Goal: Task Accomplishment & Management: Use online tool/utility

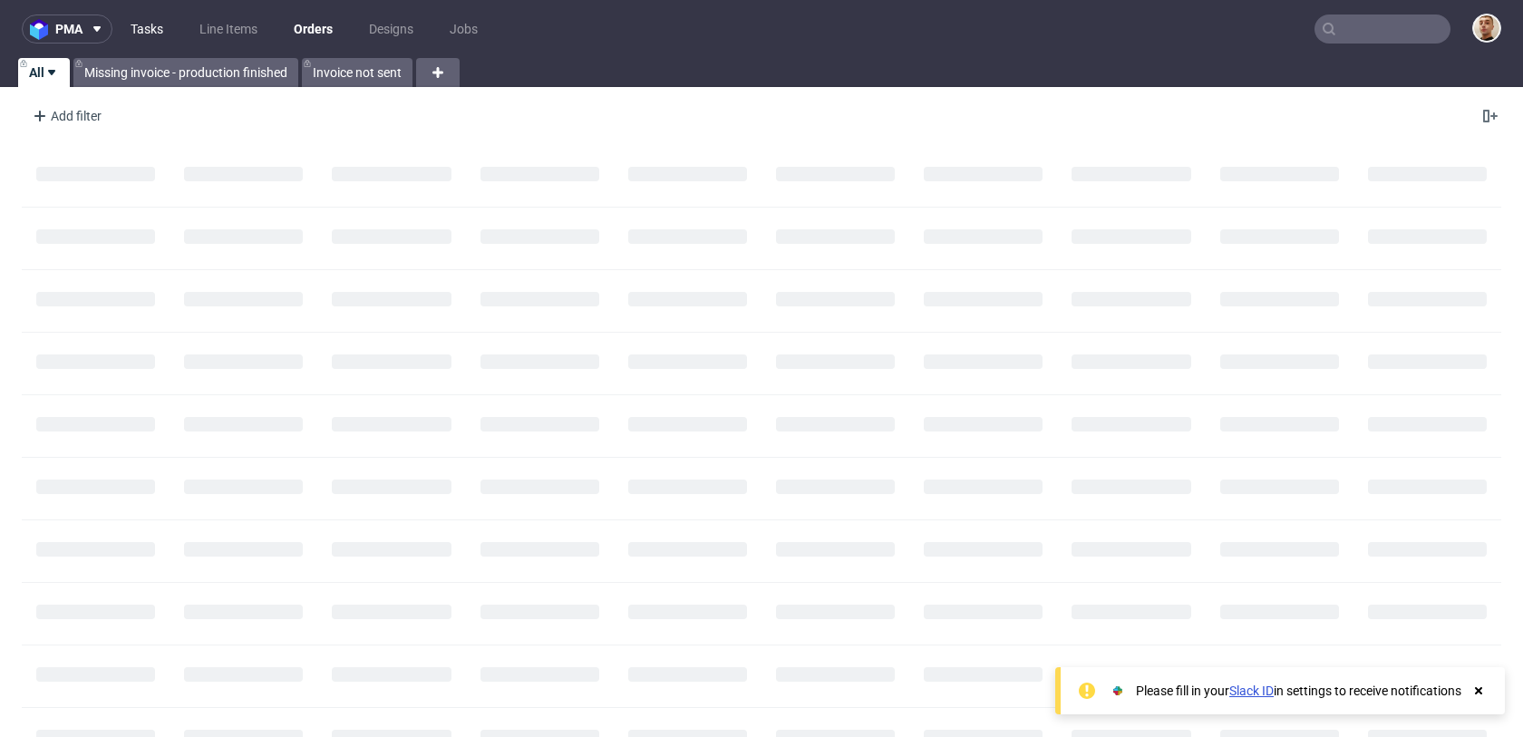
click at [138, 28] on link "Tasks" at bounding box center [147, 29] width 54 height 29
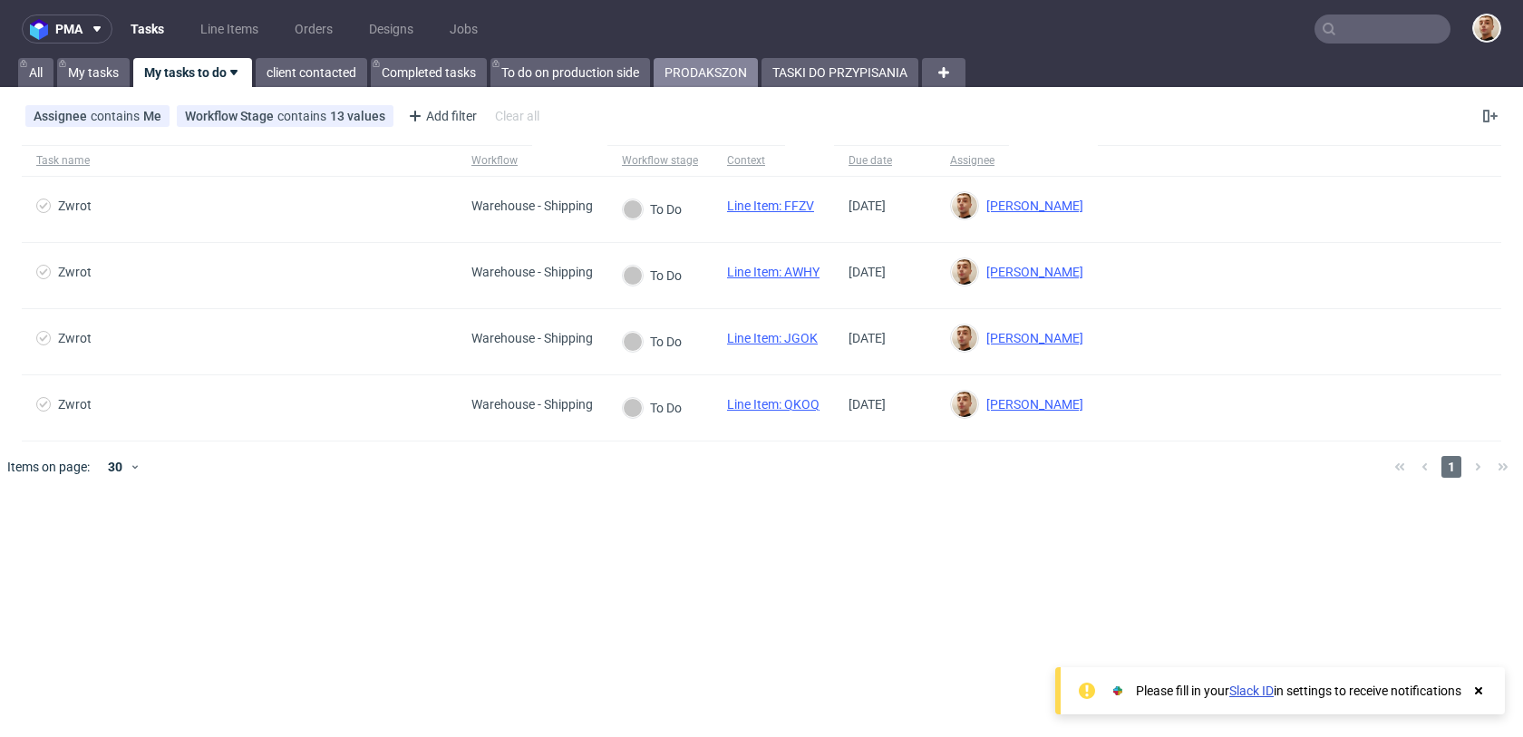
click at [758, 85] on link "PRODAKSZON" at bounding box center [706, 72] width 104 height 29
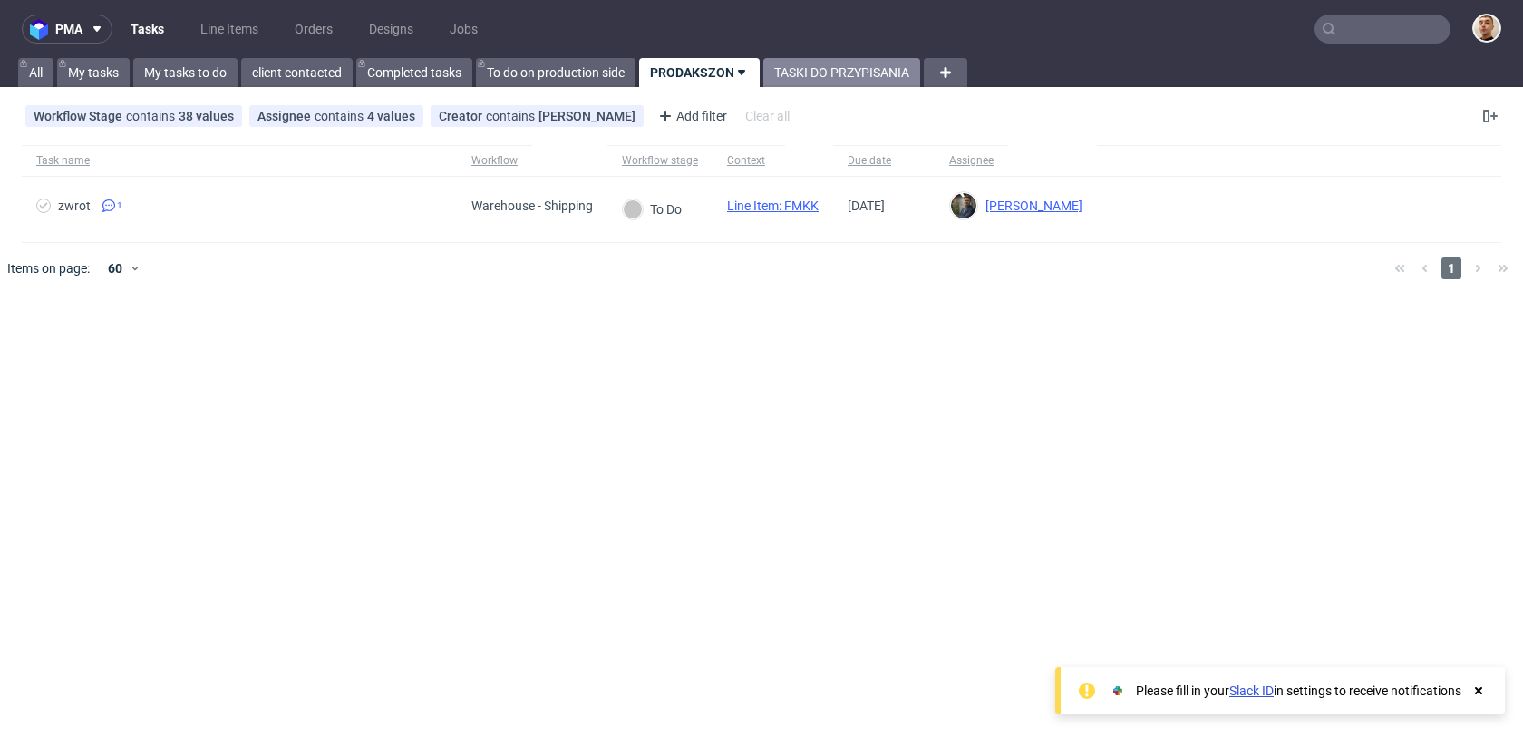
click at [798, 79] on link "TASKI DO PRZYPISANIA" at bounding box center [841, 72] width 157 height 29
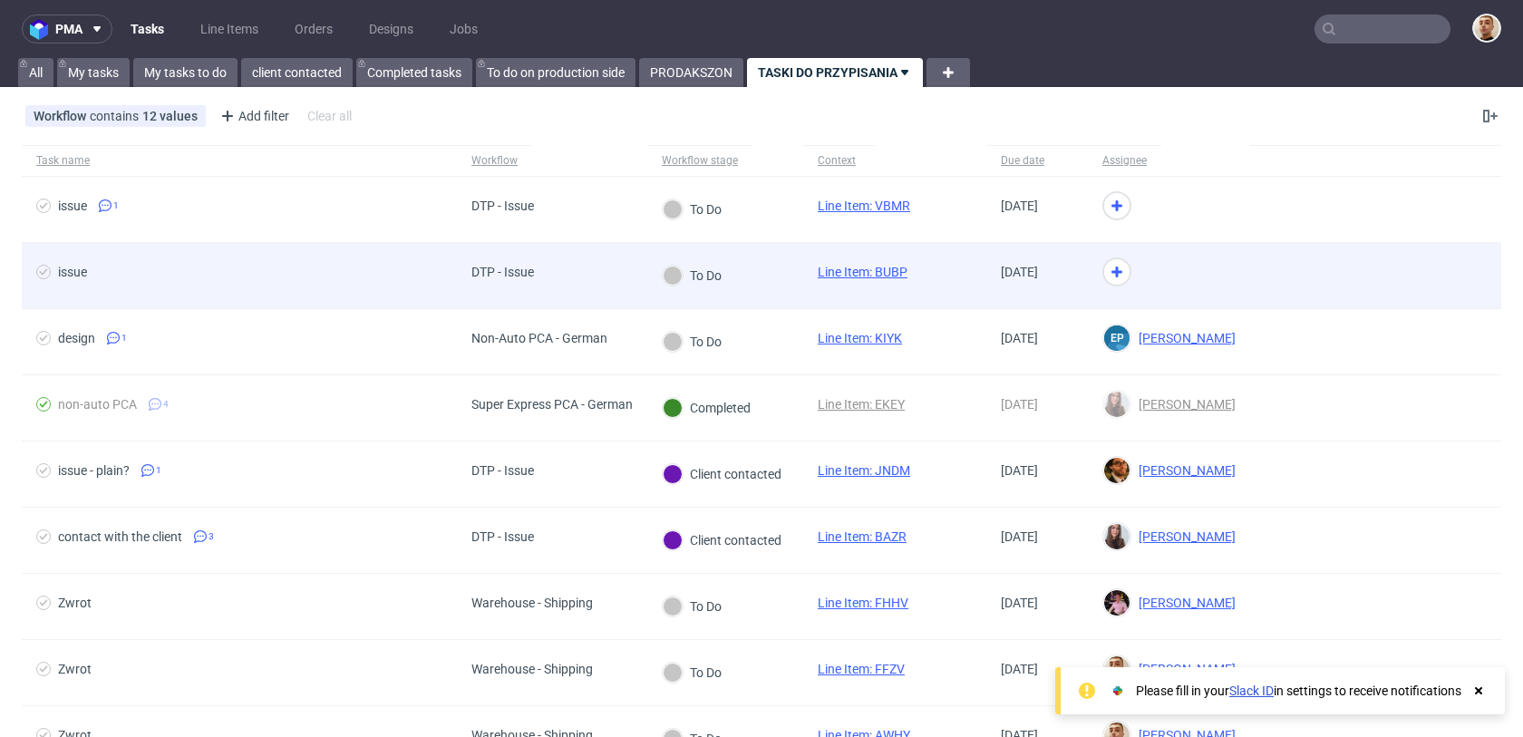
click at [623, 267] on div "DTP - Issue" at bounding box center [552, 276] width 190 height 66
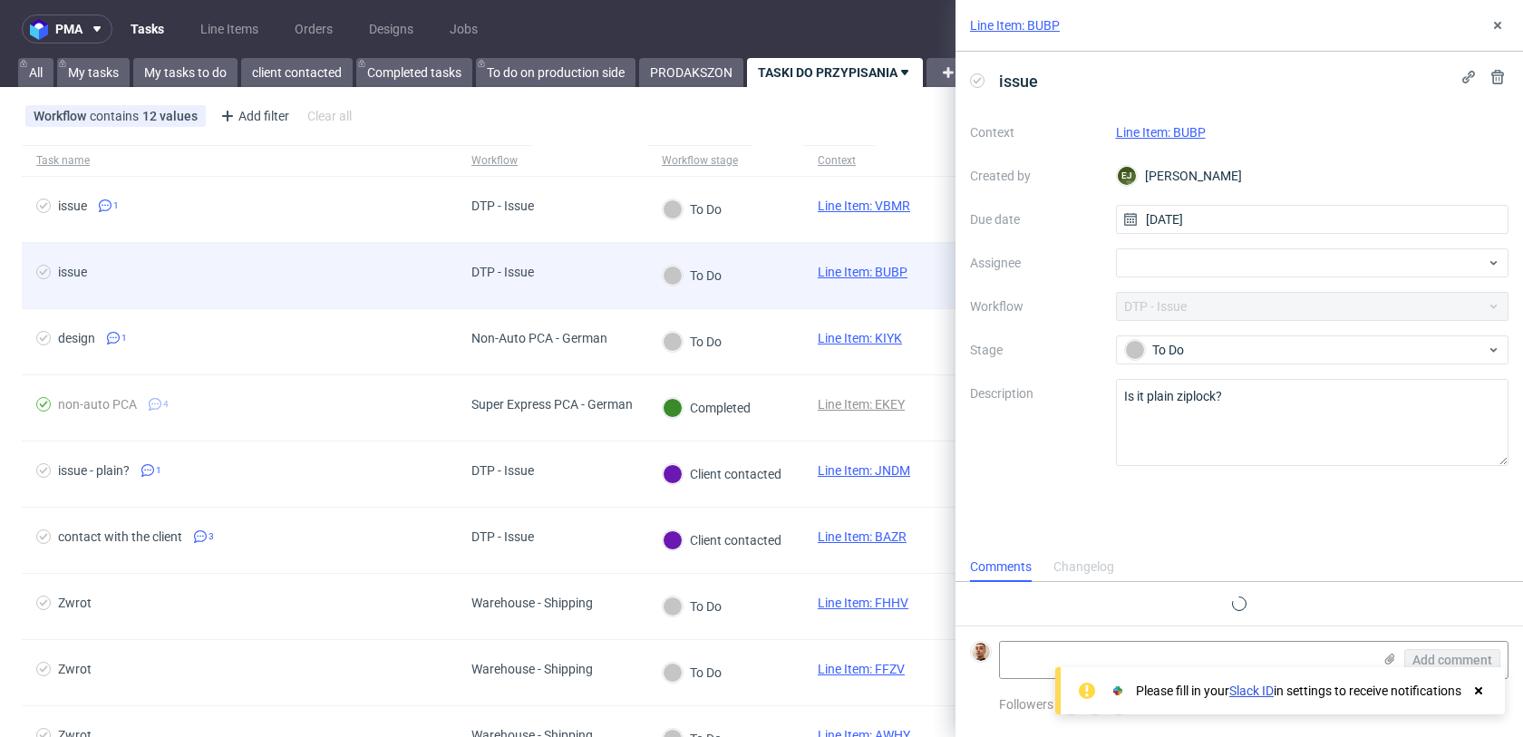
scroll to position [15, 0]
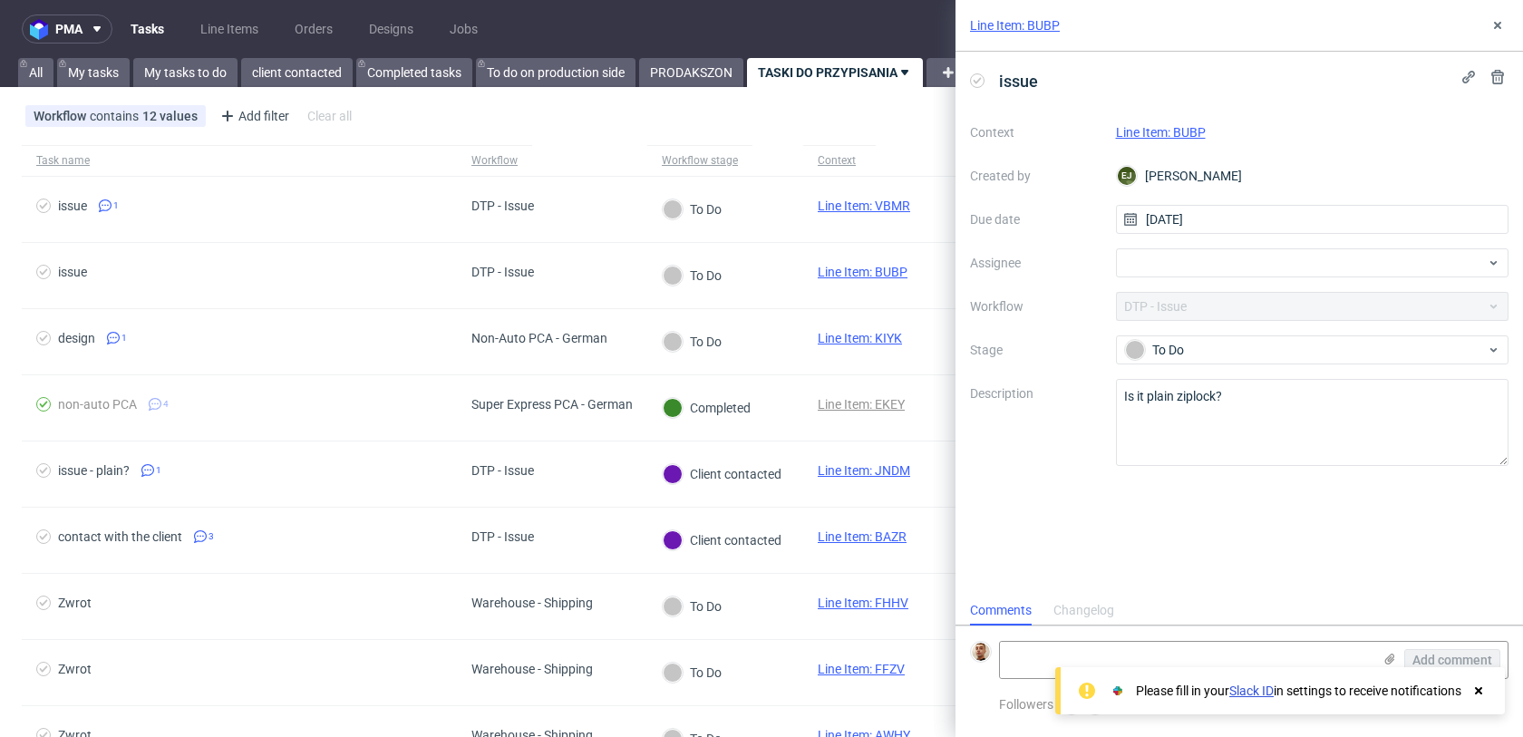
click at [1184, 136] on link "Line Item: BUBP" at bounding box center [1161, 132] width 90 height 15
click at [1162, 263] on div at bounding box center [1312, 262] width 393 height 29
type input "ach"
click at [1177, 312] on div "[PERSON_NAME]" at bounding box center [1312, 302] width 379 height 29
click at [1490, 21] on icon at bounding box center [1497, 25] width 15 height 15
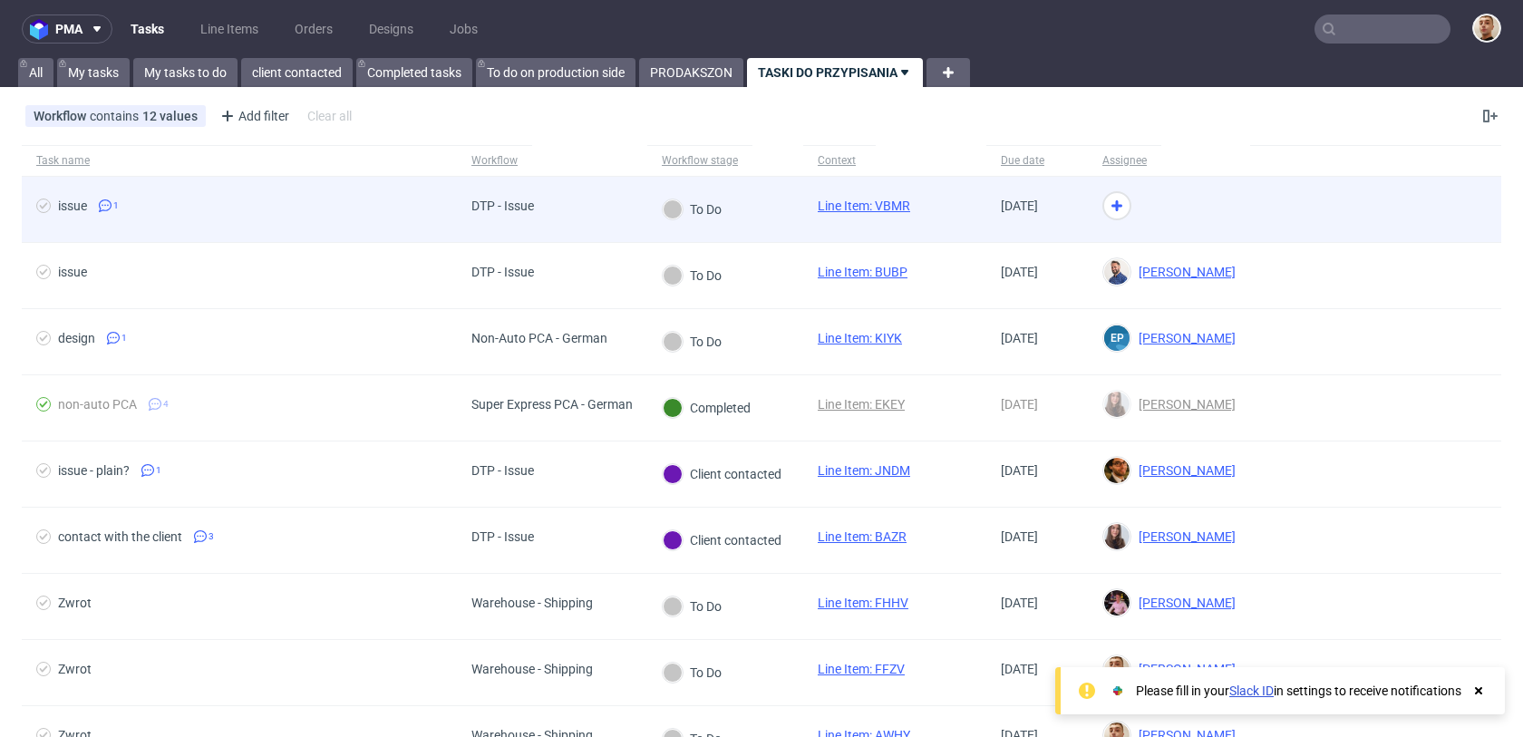
click at [1159, 210] on div at bounding box center [1169, 210] width 162 height 66
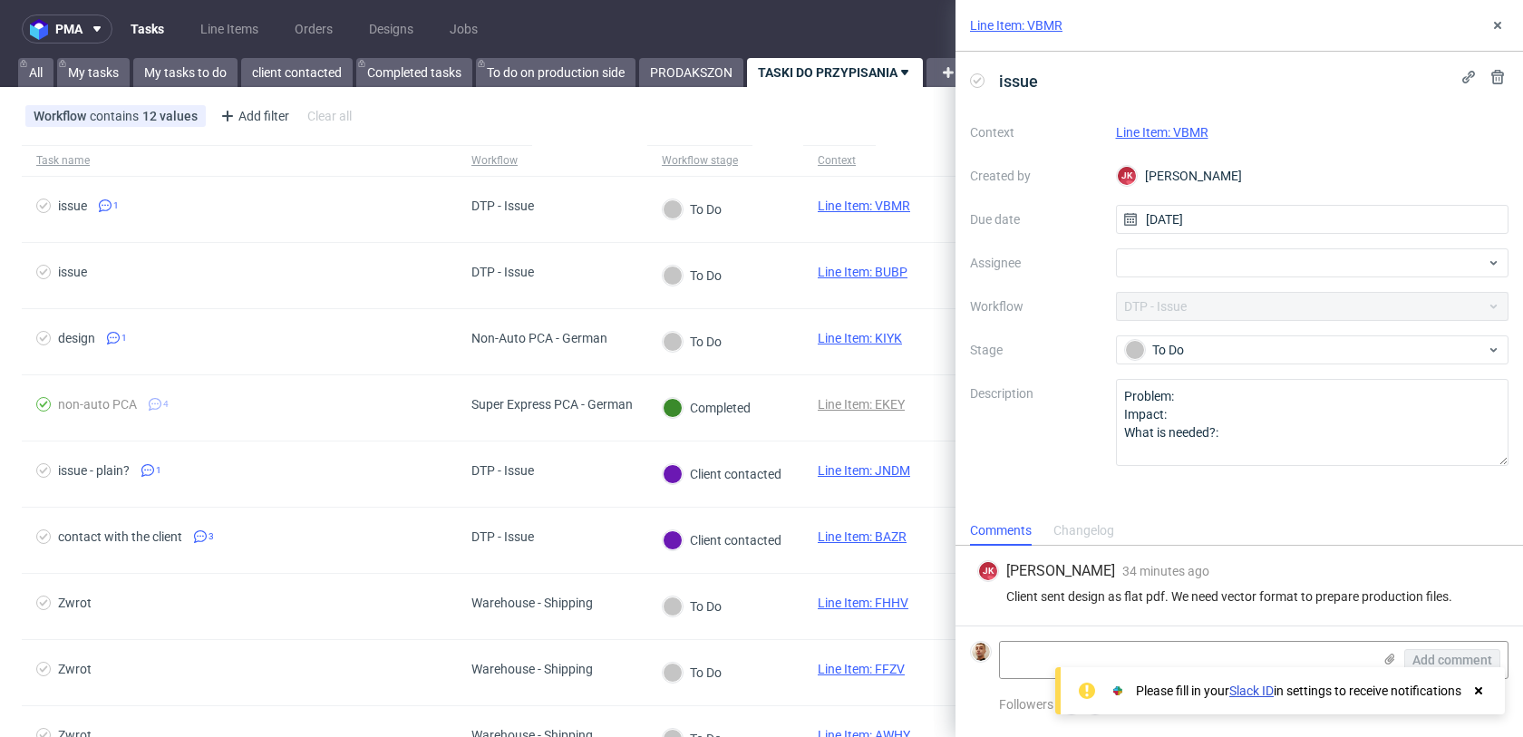
click at [1183, 127] on link "Line Item: VBMR" at bounding box center [1162, 132] width 92 height 15
click at [1174, 272] on div at bounding box center [1312, 262] width 393 height 29
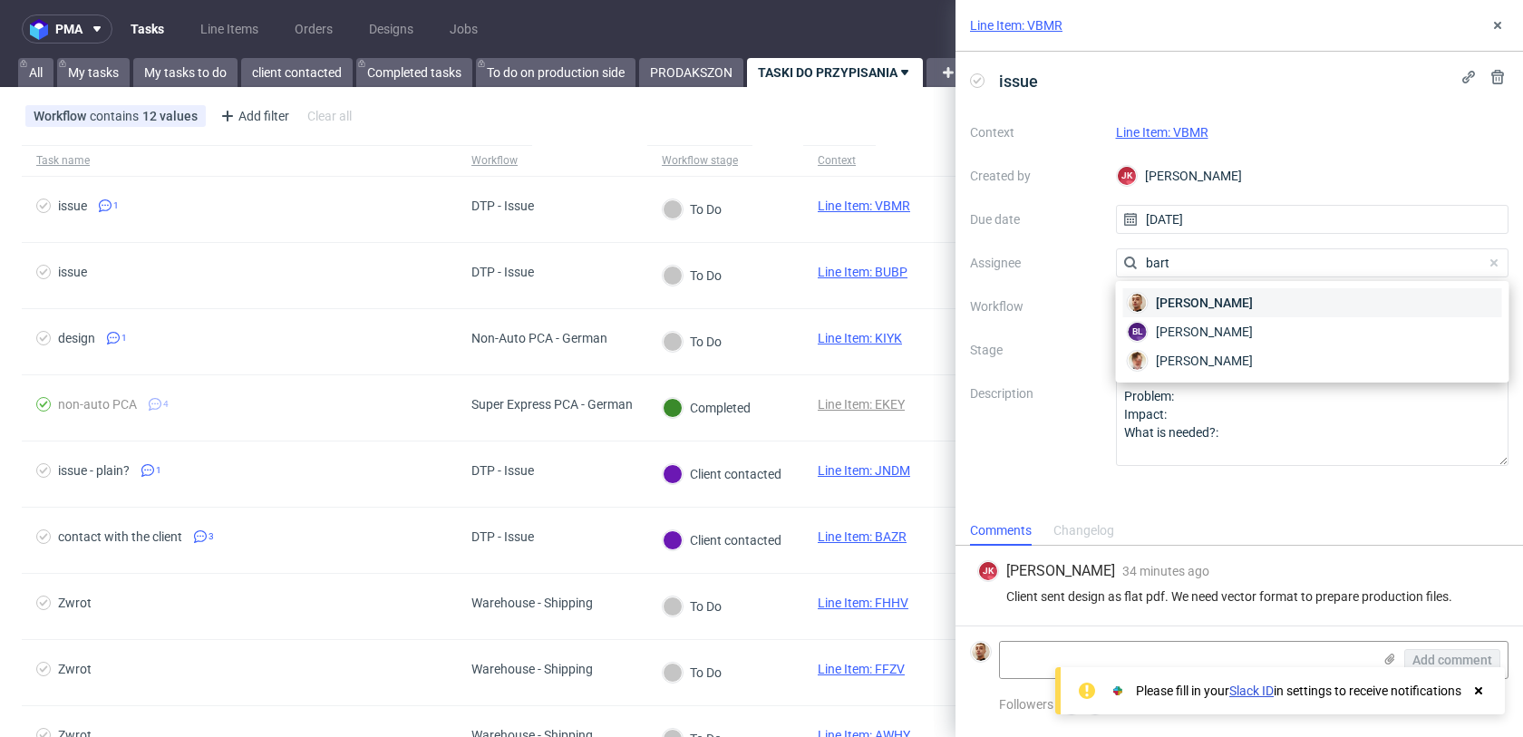
type input "bart"
click at [1191, 310] on span "[PERSON_NAME]" at bounding box center [1204, 303] width 97 height 18
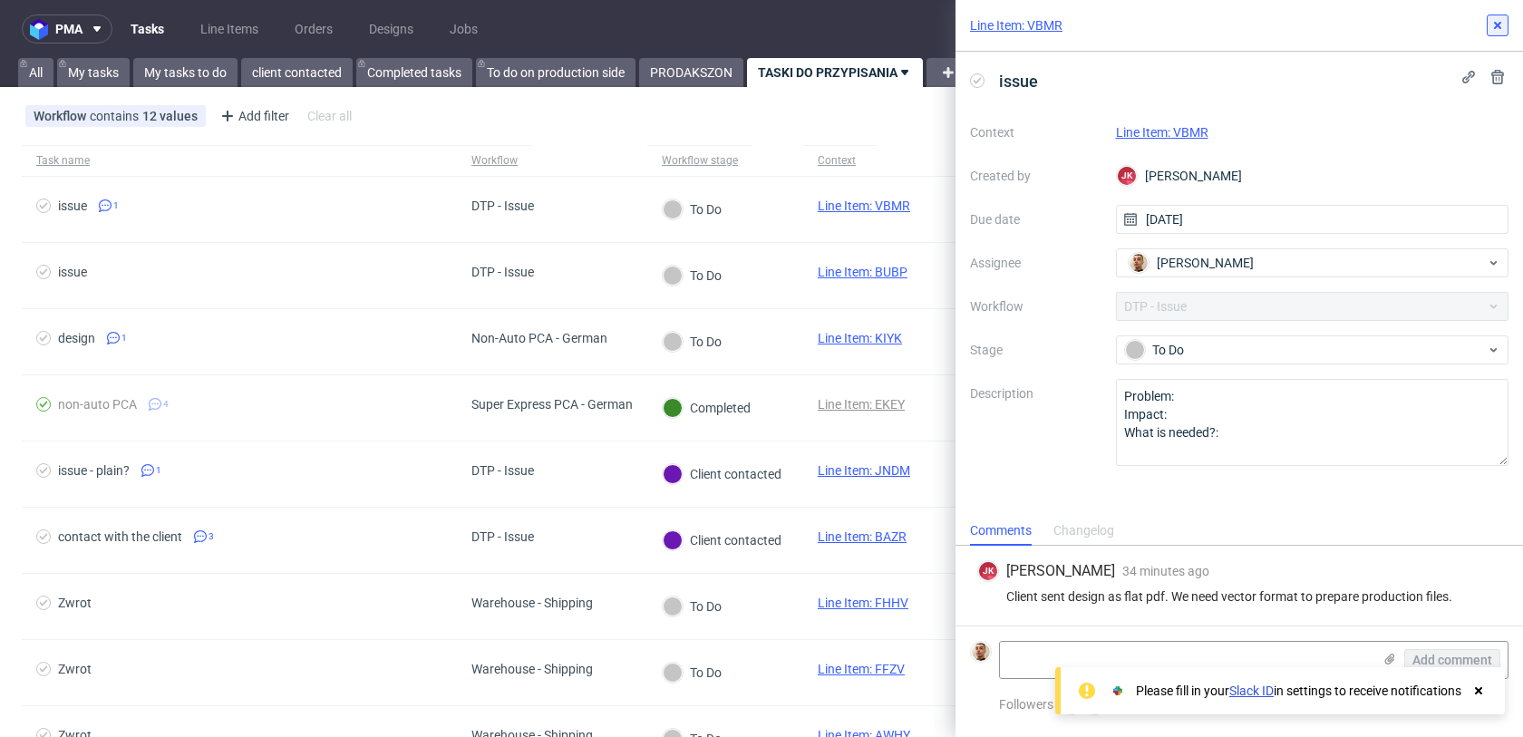
click at [1489, 25] on button at bounding box center [1498, 26] width 22 height 22
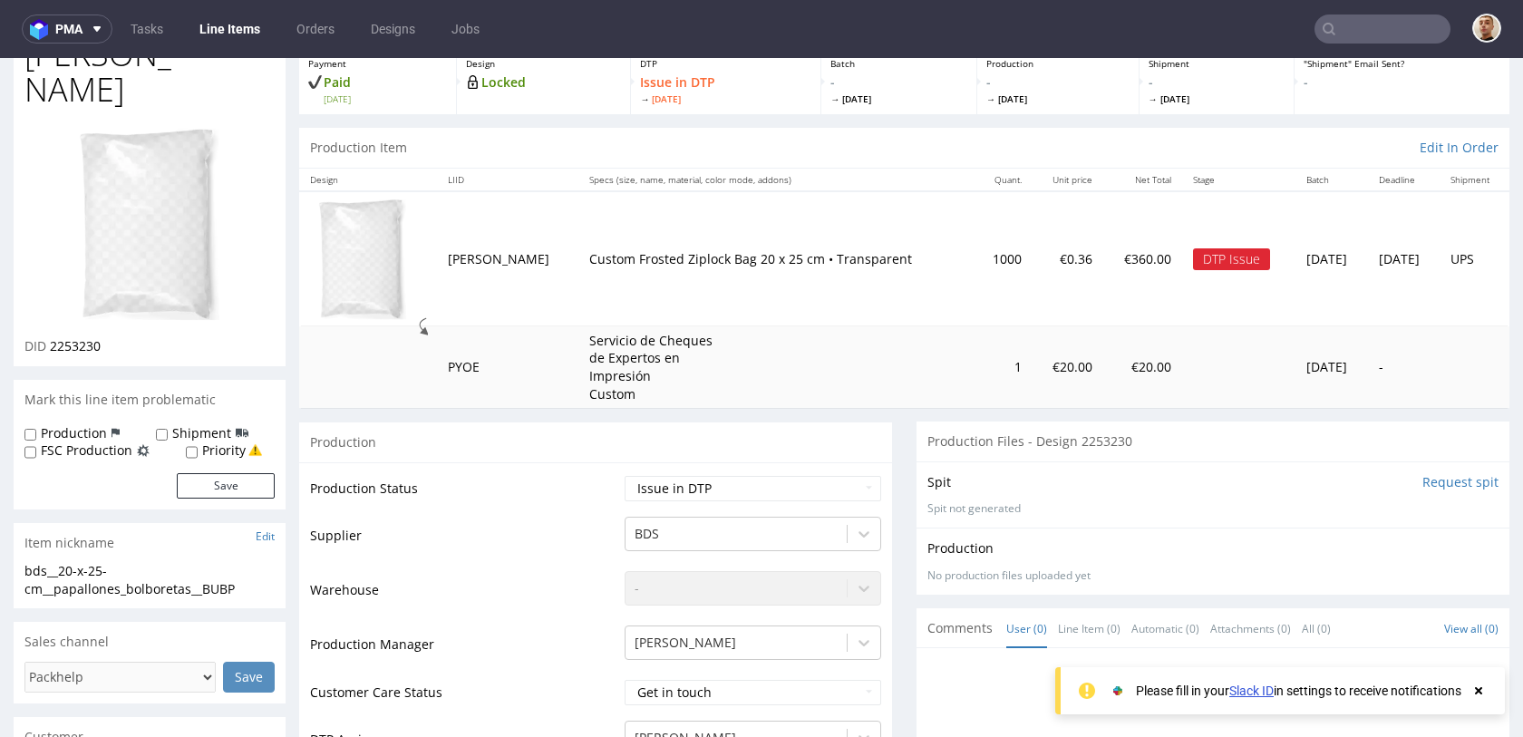
scroll to position [121, 0]
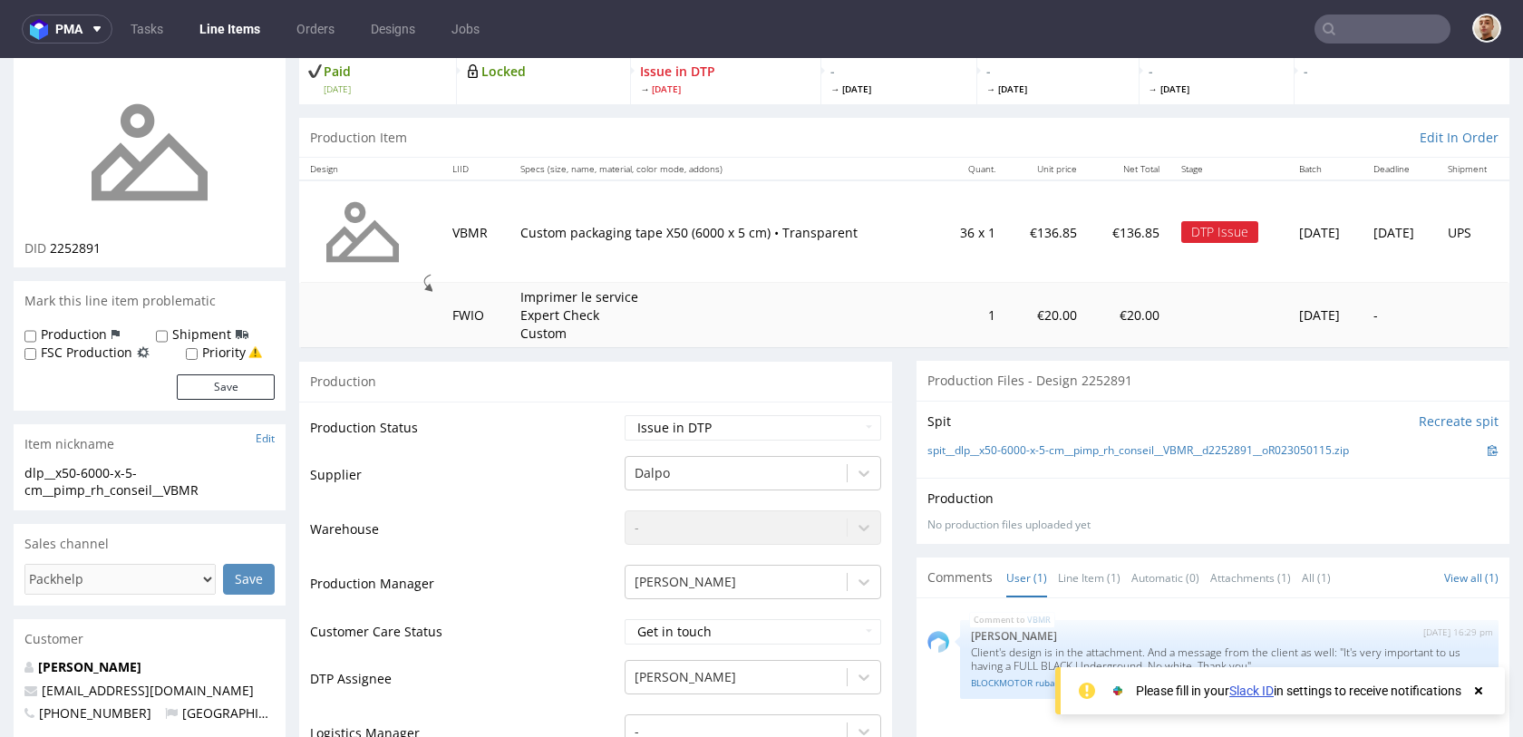
scroll to position [93, 0]
